Goal: Task Accomplishment & Management: Complete application form

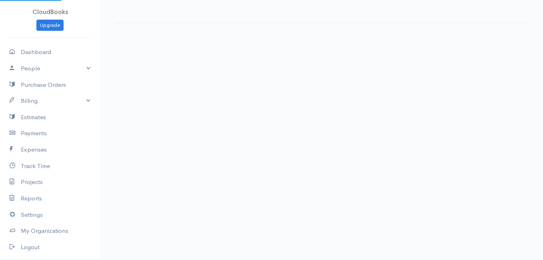
select select "thistoyear"
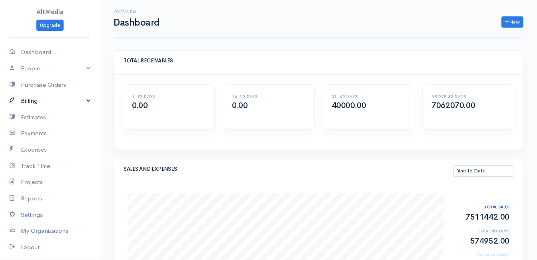
click at [23, 98] on link "Billing" at bounding box center [50, 101] width 100 height 16
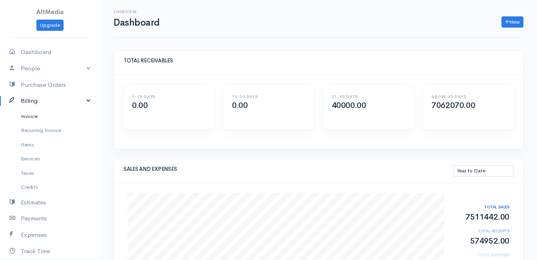
click at [26, 113] on link "Invoice" at bounding box center [50, 116] width 100 height 14
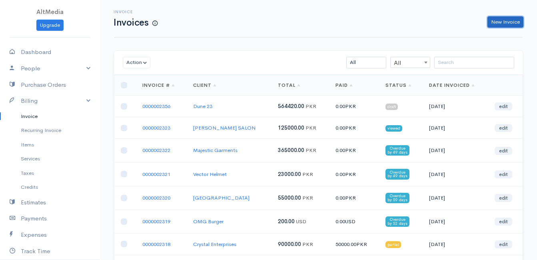
click at [508, 20] on link "New Invoice" at bounding box center [505, 22] width 36 height 12
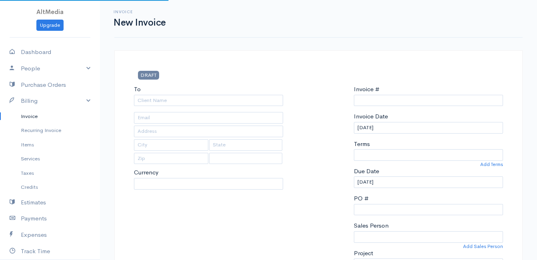
type input "0000002357"
select select "[GEOGRAPHIC_DATA]"
select select "PKR"
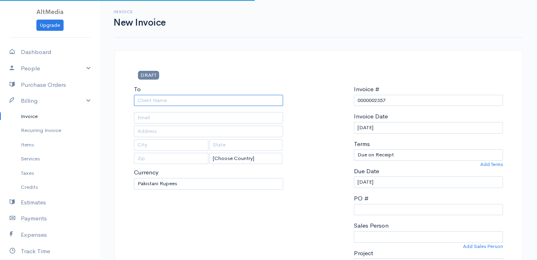
click at [212, 100] on input "To" at bounding box center [208, 101] width 149 height 12
type input "s"
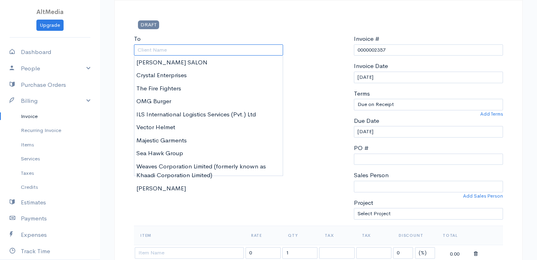
scroll to position [58, 0]
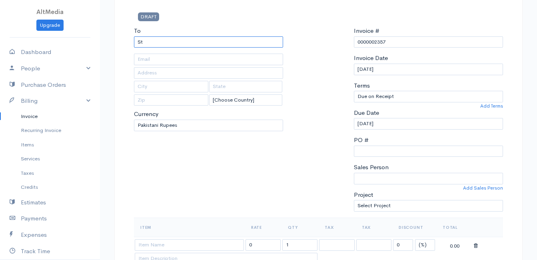
type input "S"
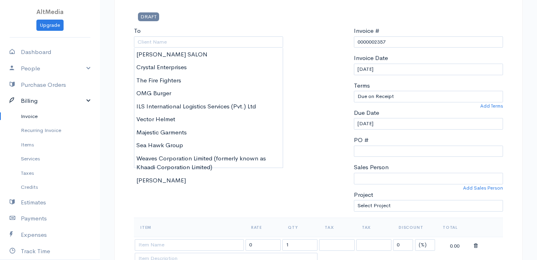
click at [27, 102] on link "Billing" at bounding box center [50, 101] width 100 height 16
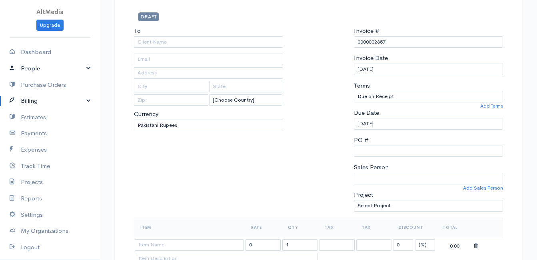
click at [44, 68] on link "People" at bounding box center [50, 68] width 100 height 16
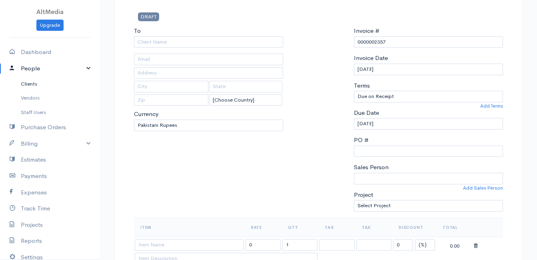
click at [34, 82] on link "Clients" at bounding box center [50, 84] width 100 height 14
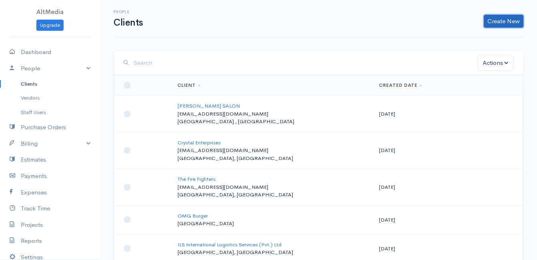
click at [507, 20] on link "Create New" at bounding box center [503, 21] width 40 height 13
click at [472, 38] on link "Client" at bounding box center [490, 38] width 63 height 14
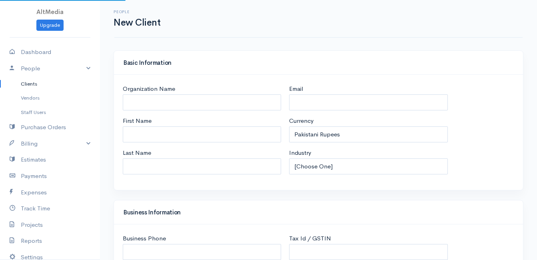
select select "[GEOGRAPHIC_DATA]"
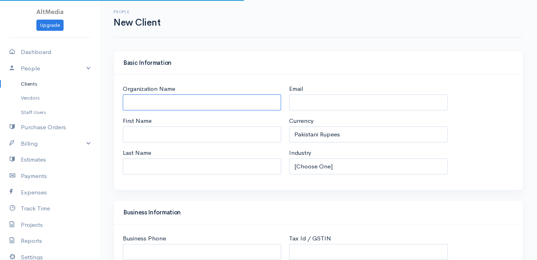
click at [202, 100] on input "Organization Name" at bounding box center [202, 102] width 158 height 16
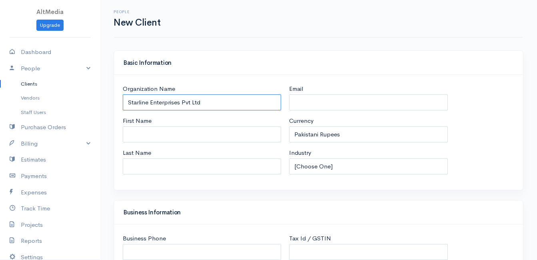
type input "Starline Enterprises Pvt Ltd"
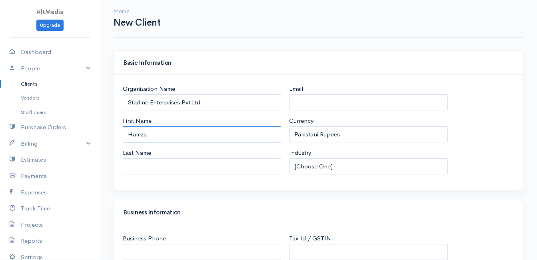
type input "Hamza"
type input "Tariq"
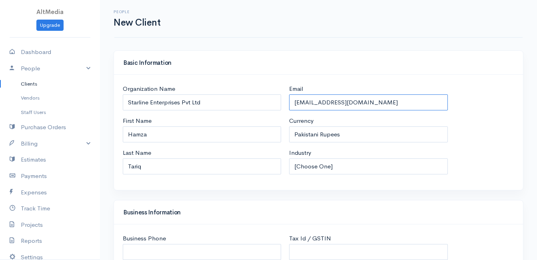
type input "[EMAIL_ADDRESS][DOMAIN_NAME]"
select select "Other"
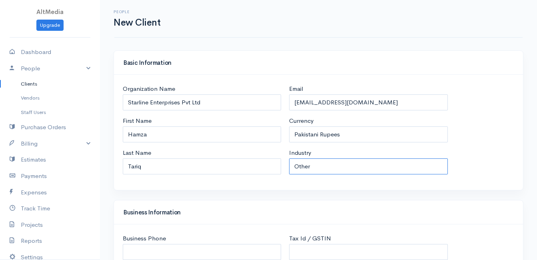
click at [289, 158] on select "[Choose One] Accommodation & Hospitality Accounting Administrative Services Adv…" at bounding box center [368, 166] width 158 height 16
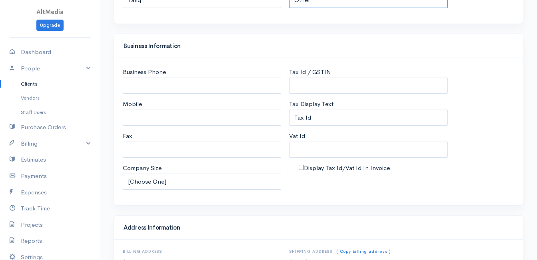
scroll to position [167, 0]
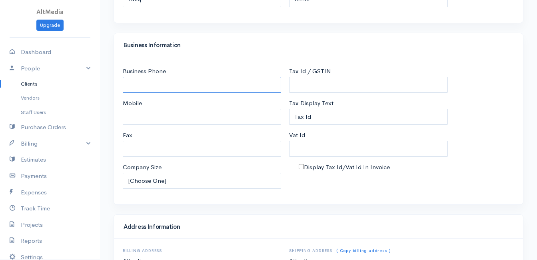
click at [212, 88] on input "Business Phone" at bounding box center [202, 85] width 158 height 16
type input "03310206211"
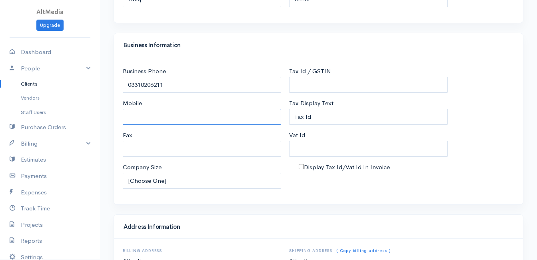
paste input "03310206211"
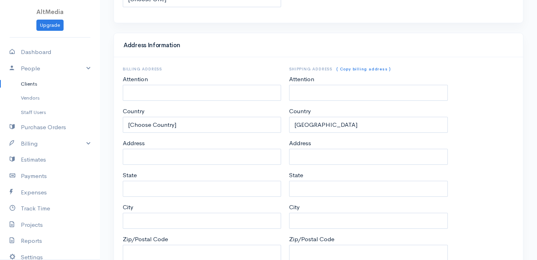
scroll to position [350, 0]
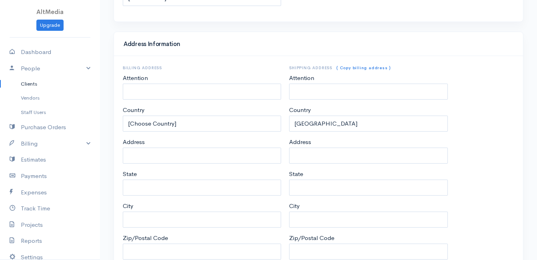
type input "03310206211"
click at [245, 92] on input "Attention" at bounding box center [202, 92] width 158 height 16
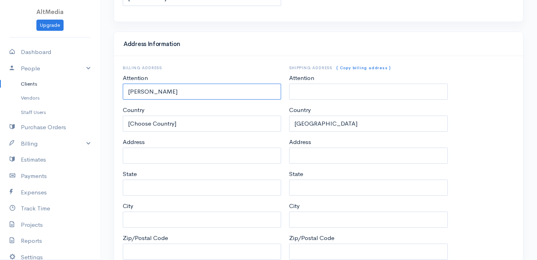
scroll to position [400, 0]
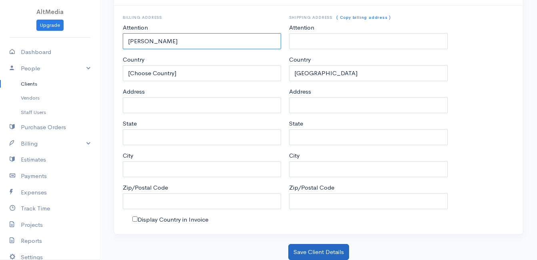
type input "[PERSON_NAME]"
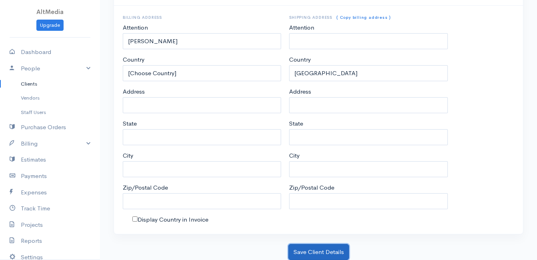
click at [324, 247] on button "Save Client Details" at bounding box center [318, 252] width 61 height 16
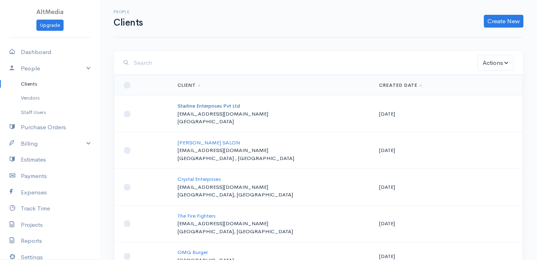
click at [182, 103] on link "Starline Enterprises Pvt Ltd" at bounding box center [208, 105] width 62 height 7
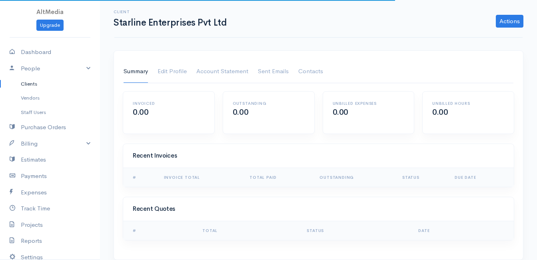
click at [32, 83] on link "Clients" at bounding box center [50, 84] width 100 height 14
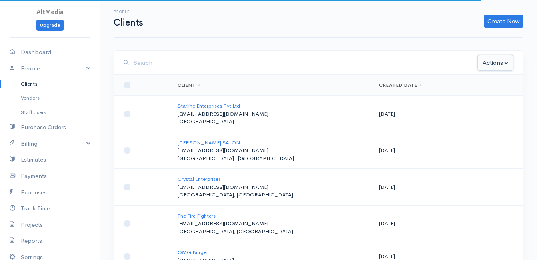
click at [512, 67] on button "Actions" at bounding box center [495, 63] width 36 height 16
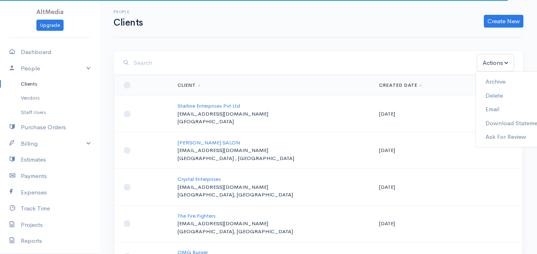
click at [509, 66] on button "Actions" at bounding box center [495, 63] width 36 height 16
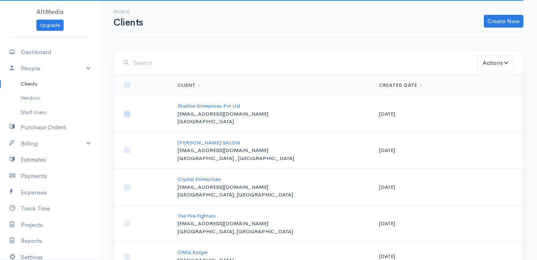
click at [124, 113] on input "checkbox" at bounding box center [127, 114] width 6 height 6
checkbox input "true"
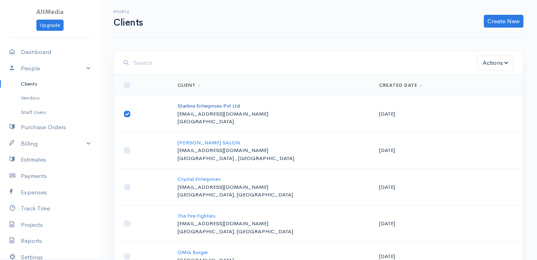
click at [196, 107] on link "Starline Enterprises Pvt Ltd" at bounding box center [208, 105] width 62 height 7
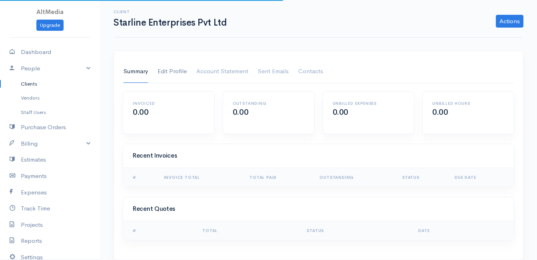
click at [175, 71] on link "Edit Profile" at bounding box center [171, 71] width 29 height 22
select select "Other"
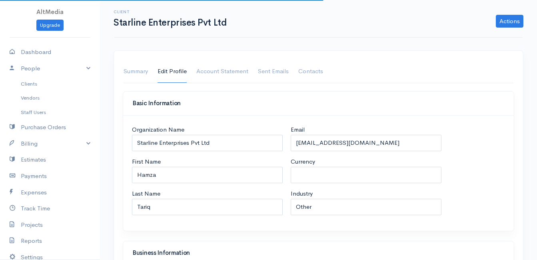
select select "PKR"
select select "[GEOGRAPHIC_DATA]"
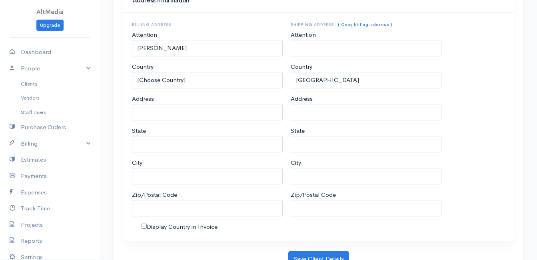
scroll to position [468, 0]
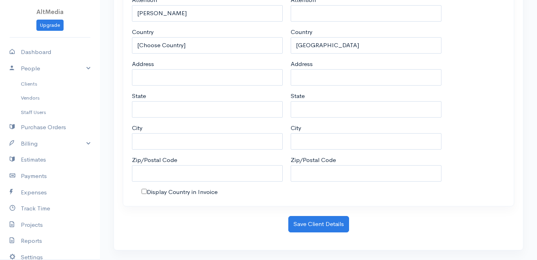
click at [175, 191] on label "Display Country in Invoice" at bounding box center [182, 191] width 71 height 9
click at [147, 191] on input "Display Country in Invoice" at bounding box center [143, 191] width 5 height 5
checkbox input "true"
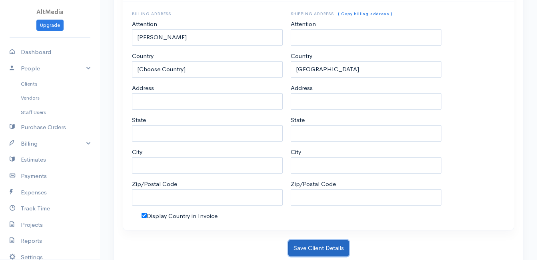
click at [316, 245] on button "Save Client Details" at bounding box center [318, 248] width 61 height 16
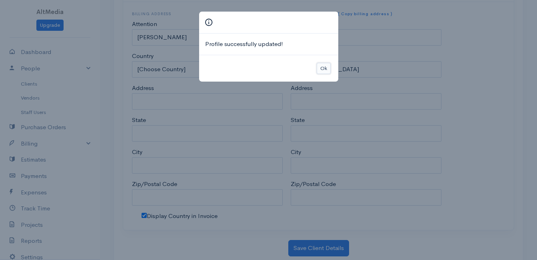
click at [321, 67] on button "Ok" at bounding box center [323, 69] width 14 height 12
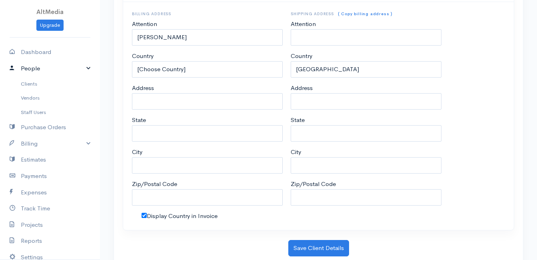
click at [20, 64] on icon at bounding box center [15, 69] width 11 height 10
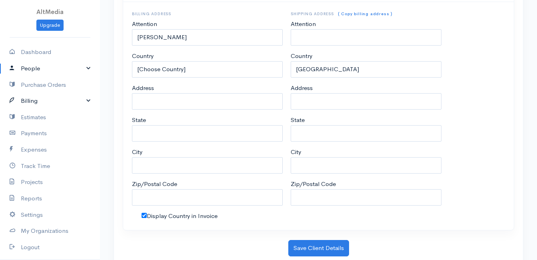
click at [36, 102] on link "Billing" at bounding box center [50, 101] width 100 height 16
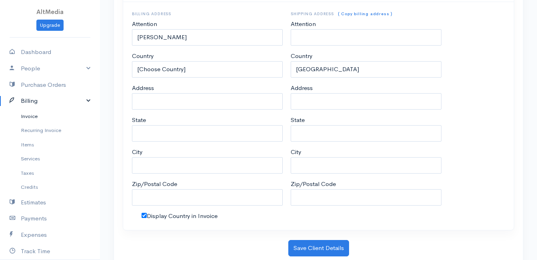
click at [37, 117] on link "Invoice" at bounding box center [50, 116] width 100 height 14
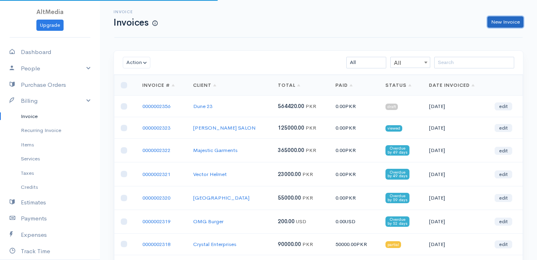
click at [504, 24] on link "New Invoice" at bounding box center [505, 22] width 36 height 12
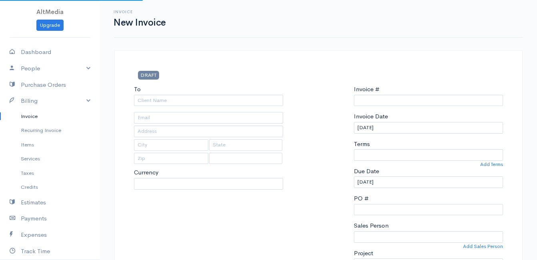
select select "[GEOGRAPHIC_DATA]"
select select "PKR"
type input "0000002357"
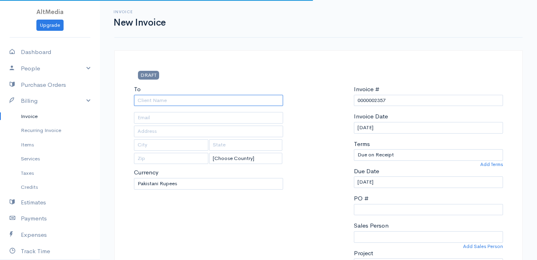
click at [177, 102] on input "To" at bounding box center [208, 101] width 149 height 12
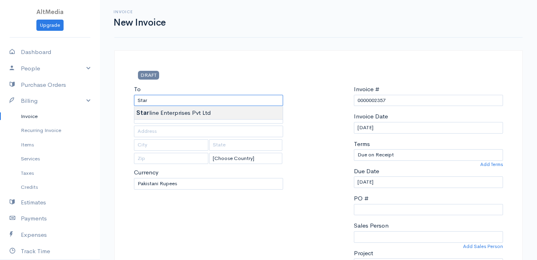
type input "Starline Enterprises Pvt Ltd"
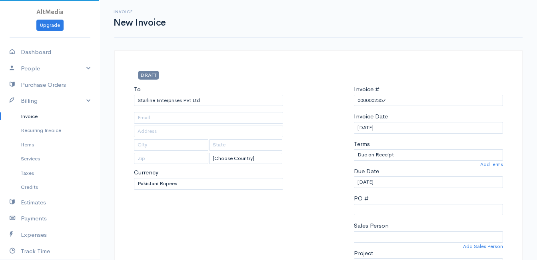
type input "[EMAIL_ADDRESS][DOMAIN_NAME]"
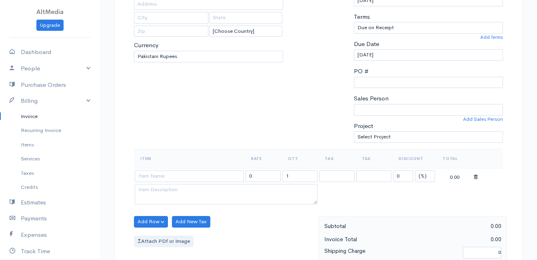
scroll to position [128, 0]
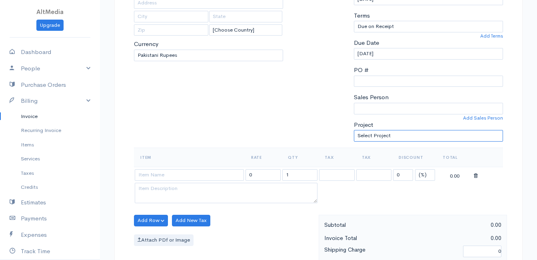
click at [469, 139] on select "Select Project Social Media Management" at bounding box center [428, 136] width 149 height 12
select select "4863"
click at [354, 130] on select "Select Project Social Media Management" at bounding box center [428, 136] width 149 height 12
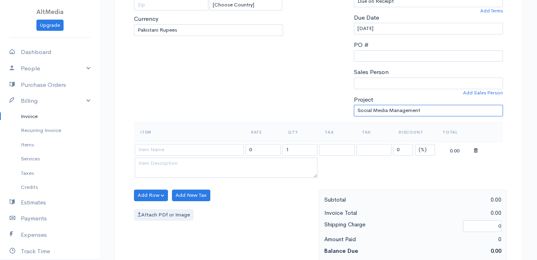
scroll to position [154, 0]
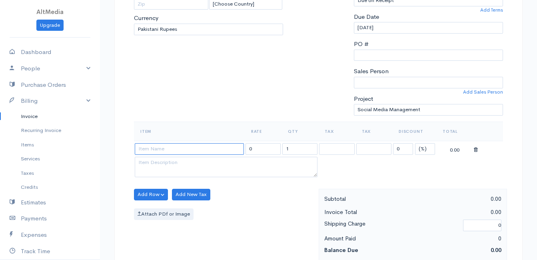
click at [226, 151] on input at bounding box center [189, 149] width 109 height 12
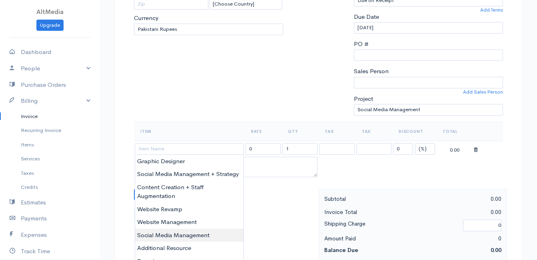
type input "Social Media Management"
type input "75000.00"
type textarea "For the month of [DATE]"
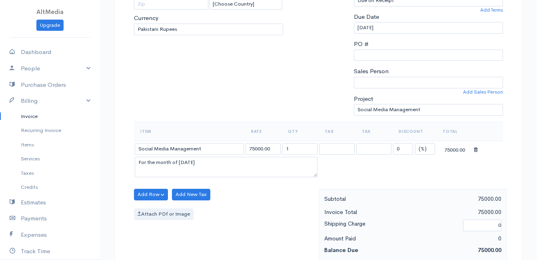
click at [199, 231] on body "AltMedia Upgrade Dashboard People Clients Vendors Staff Users Purchase Orders B…" at bounding box center [268, 191] width 537 height 691
drag, startPoint x: 277, startPoint y: 152, endPoint x: 232, endPoint y: 149, distance: 45.6
click at [232, 149] on tr "Social Media Management 75000.00 1 Service Tax 13% Service Tax Bank Charges Ser…" at bounding box center [318, 149] width 369 height 16
type input "45000"
click at [152, 194] on button "Add Row" at bounding box center [151, 195] width 34 height 12
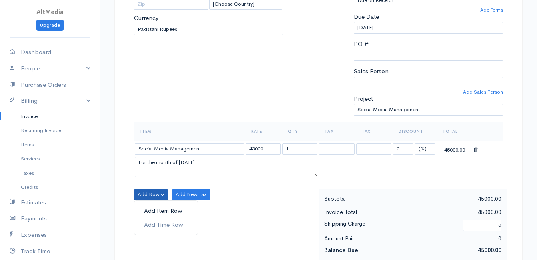
click at [179, 210] on link "Add Item Row" at bounding box center [165, 211] width 63 height 14
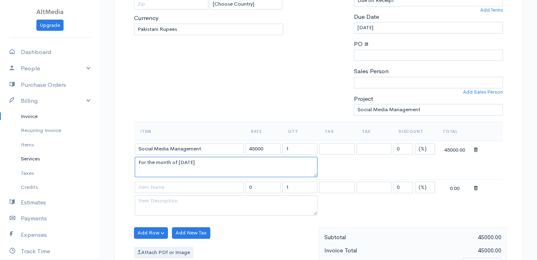
drag, startPoint x: 234, startPoint y: 161, endPoint x: 91, endPoint y: 163, distance: 143.5
click at [91, 163] on body "AltMedia Upgrade Dashboard People Clients Vendors Staff Users Purchase Orders B…" at bounding box center [268, 210] width 537 height 729
click at [195, 167] on textarea at bounding box center [226, 167] width 183 height 21
click at [217, 186] on input at bounding box center [189, 187] width 109 height 12
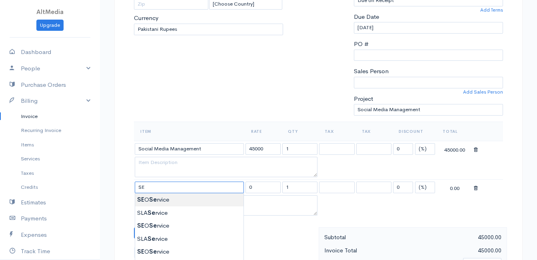
type input "SEO Service"
click at [179, 196] on body "AltMedia Upgrade Dashboard People Clients Vendors Staff Users Purchase Orders B…" at bounding box center [268, 210] width 537 height 729
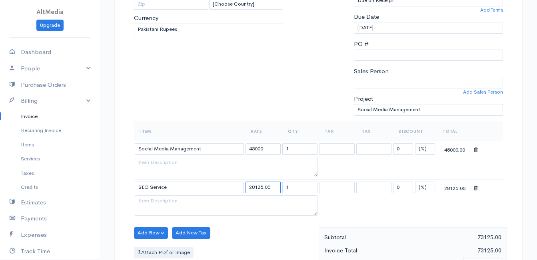
drag, startPoint x: 271, startPoint y: 185, endPoint x: 221, endPoint y: 188, distance: 50.0
click at [221, 188] on tr "SEO Service 28125.00 1 Service Tax 13% Service Tax Bank Charges Service Tax 13%…" at bounding box center [318, 187] width 369 height 16
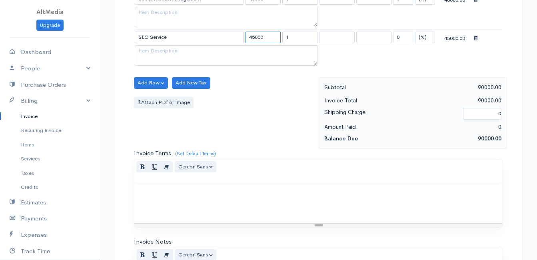
scroll to position [310, 0]
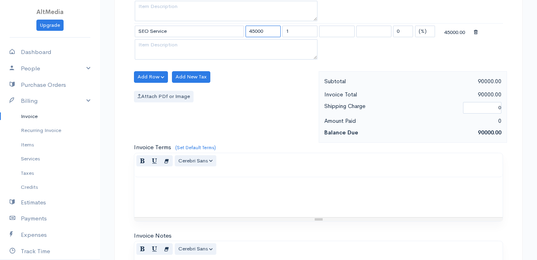
type input "45000"
click at [424, 195] on div at bounding box center [318, 197] width 368 height 40
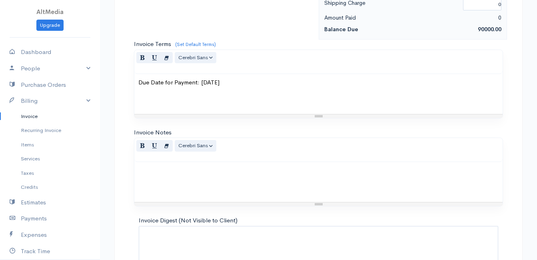
scroll to position [469, 0]
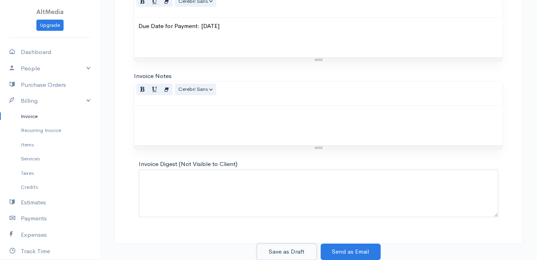
click at [291, 251] on button "Save as Draft" at bounding box center [287, 251] width 60 height 16
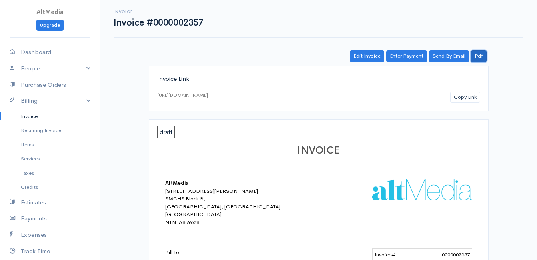
click at [478, 59] on link "Pdf" at bounding box center [479, 56] width 16 height 12
